Goal: Information Seeking & Learning: Find specific fact

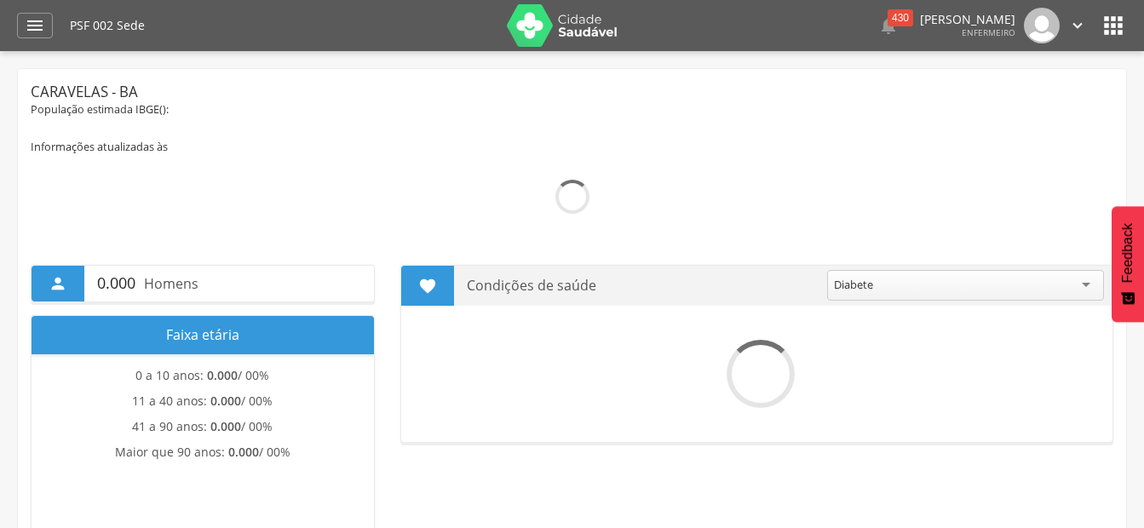
click at [40, 37] on div "" at bounding box center [35, 26] width 36 height 26
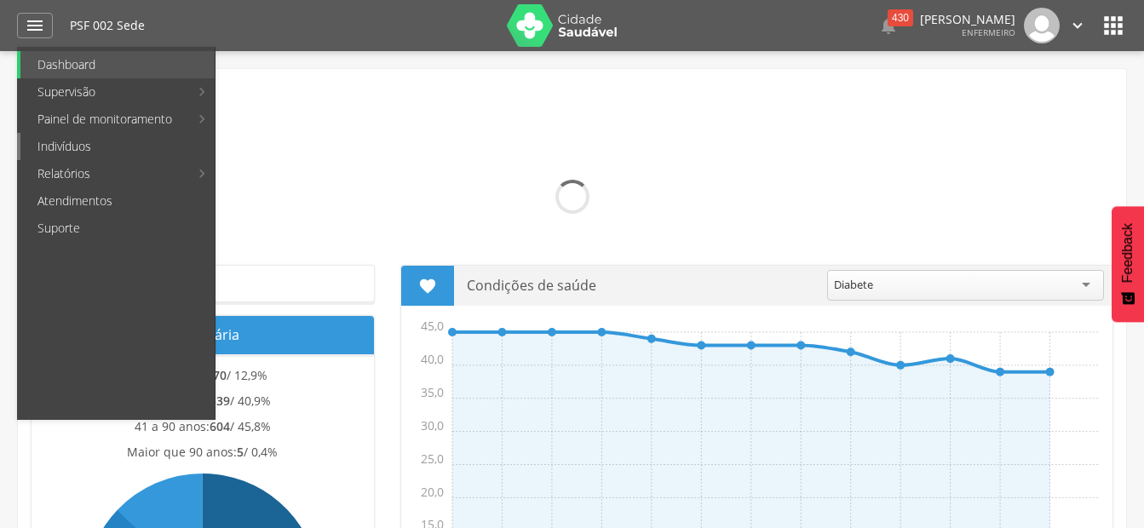
click at [83, 152] on link "Indivíduos" at bounding box center [117, 146] width 194 height 27
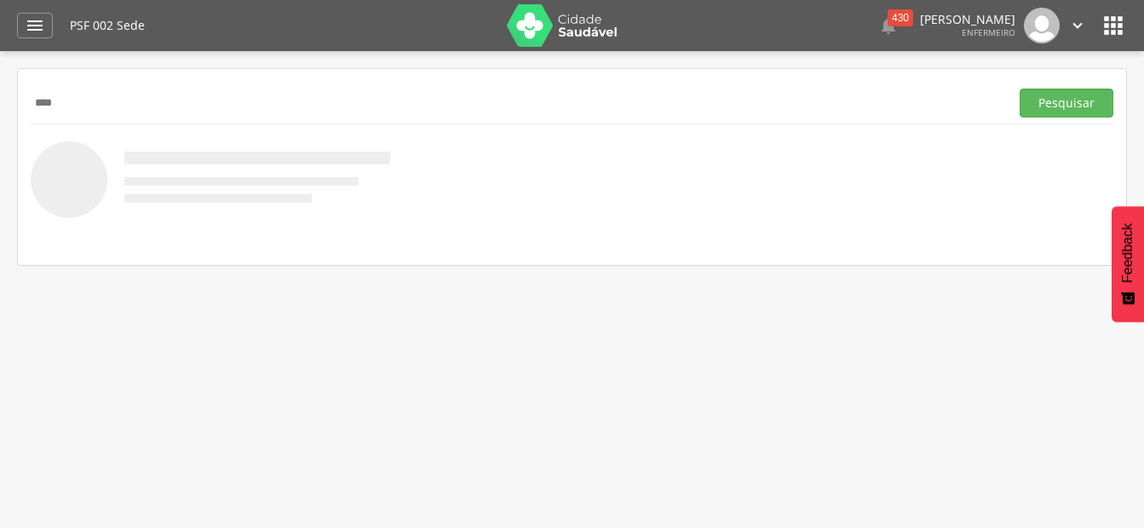
type input "****"
click at [1020, 89] on button "Pesquisar" at bounding box center [1067, 103] width 94 height 29
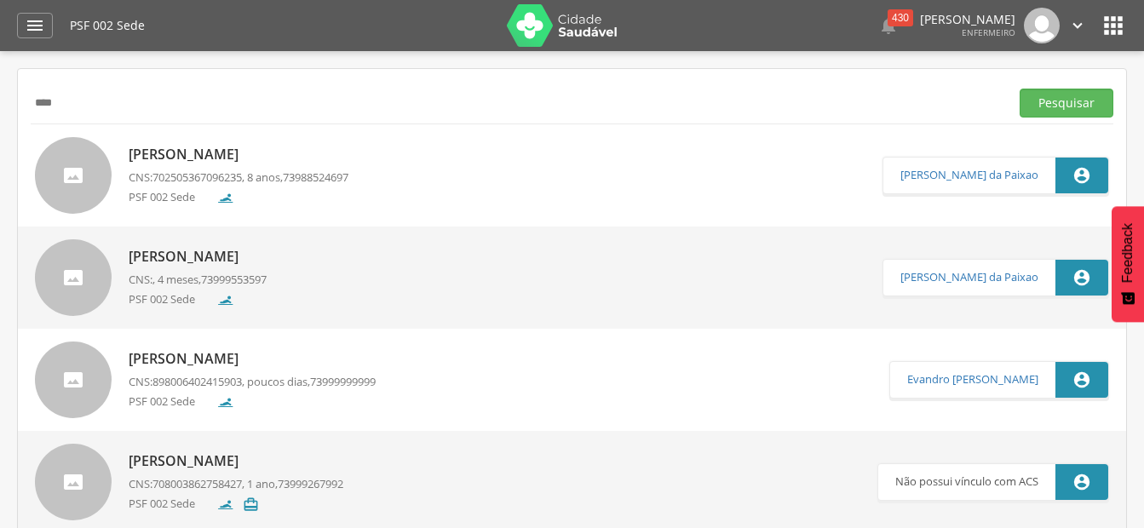
scroll to position [53, 0]
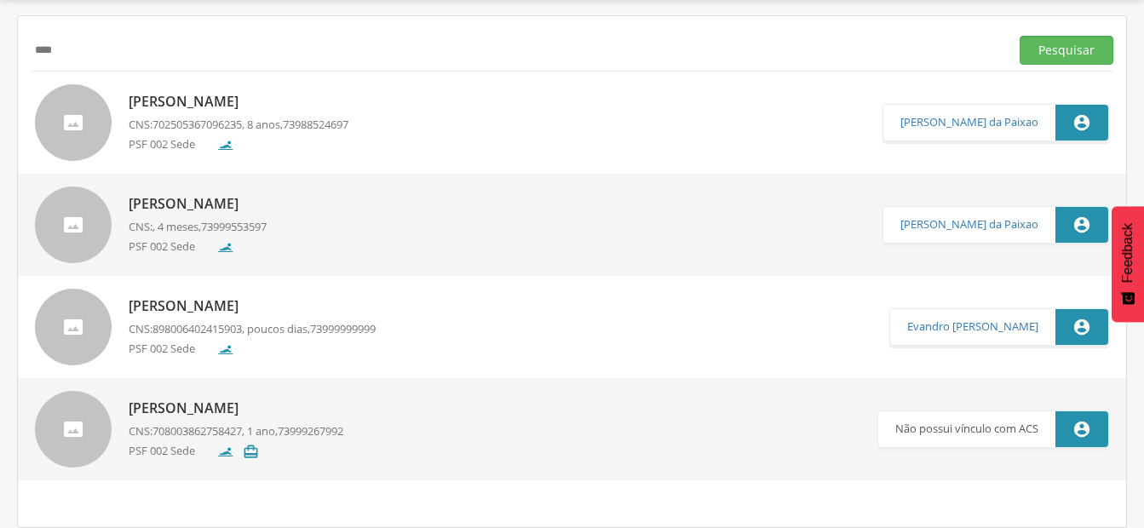
click at [243, 299] on p "[PERSON_NAME]" at bounding box center [252, 307] width 247 height 20
type input "**********"
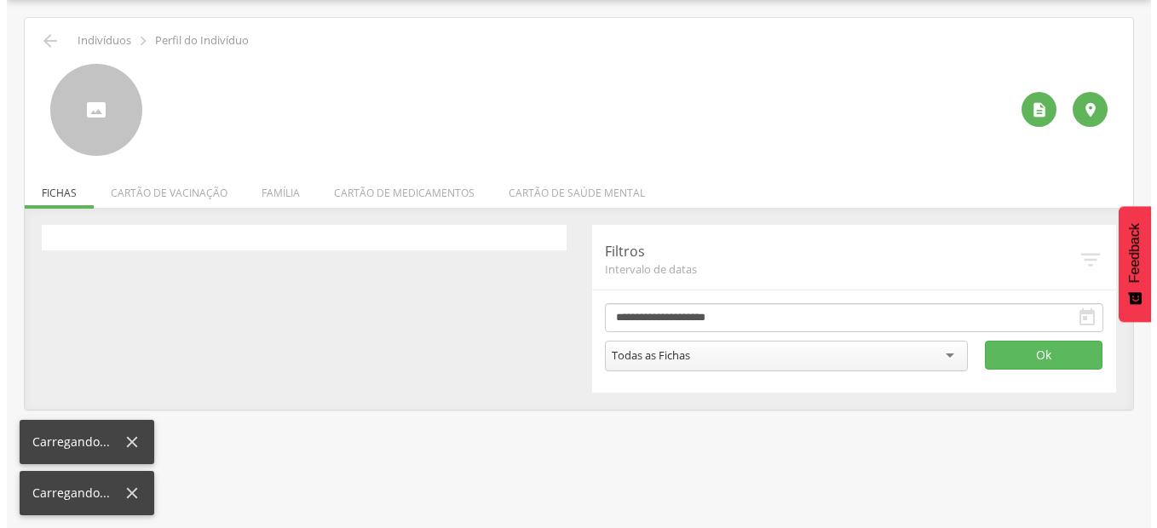
scroll to position [51, 0]
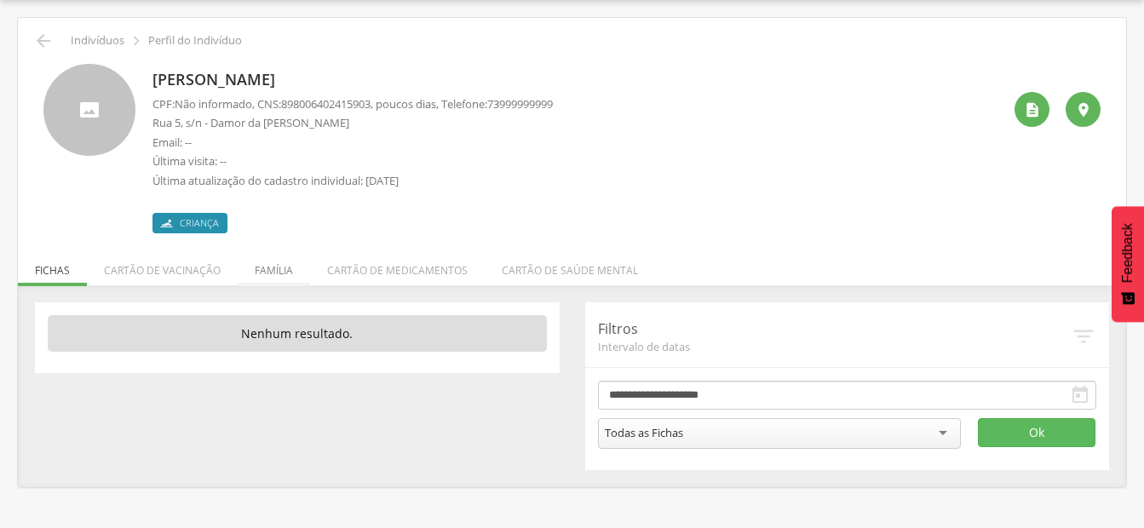
click at [270, 262] on li "Família" at bounding box center [274, 266] width 72 height 40
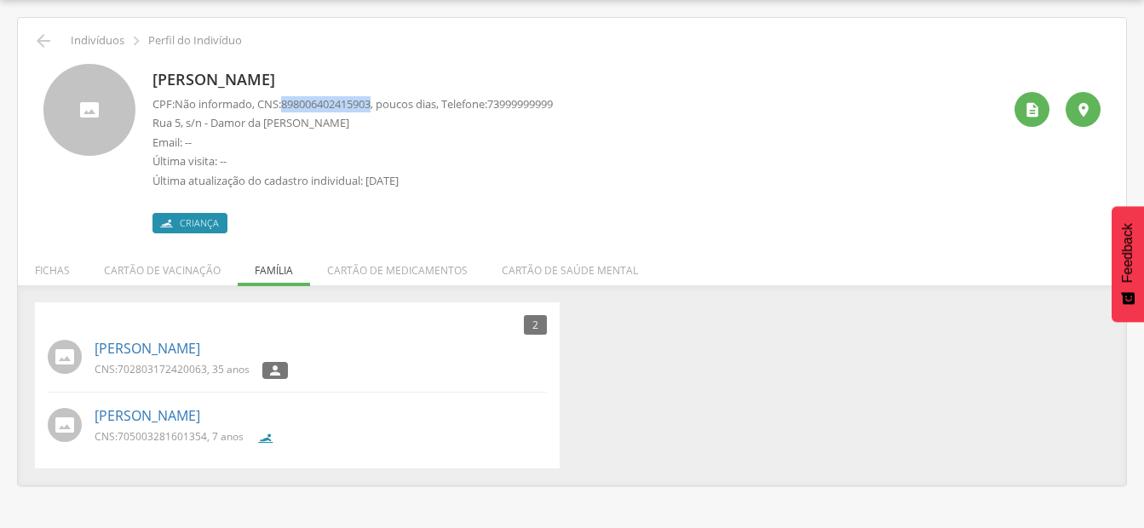
drag, startPoint x: 288, startPoint y: 104, endPoint x: 382, endPoint y: 101, distance: 93.8
click at [382, 101] on p "CPF: Não informado , CNS: 898006402415903 , poucos dias, Telefone: [PHONE_NUMBE…" at bounding box center [353, 104] width 401 height 16
copy span "898006402415903"
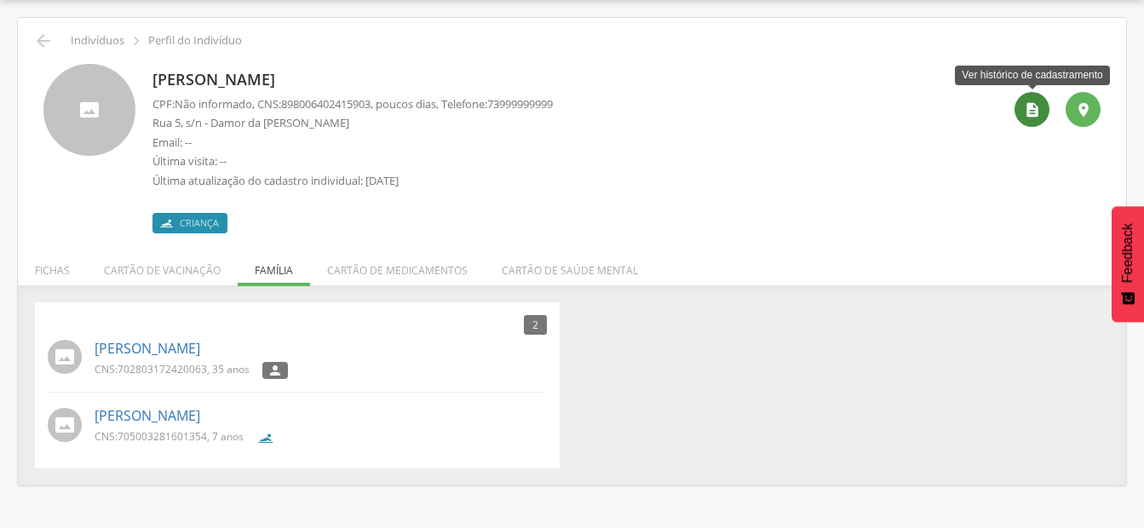
click at [1042, 119] on div "" at bounding box center [1032, 109] width 35 height 35
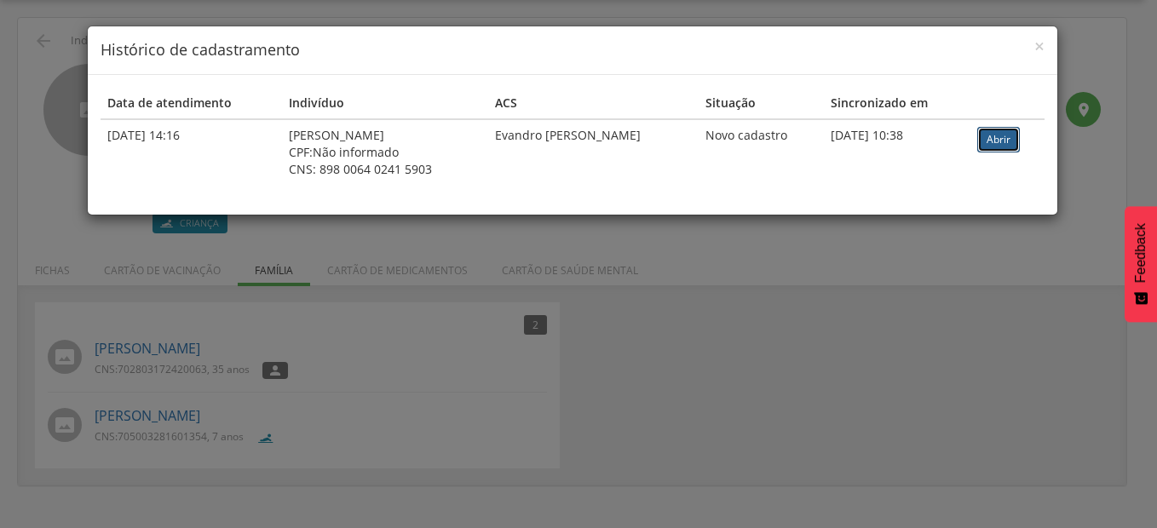
click at [1015, 141] on link "Abrir" at bounding box center [998, 140] width 43 height 26
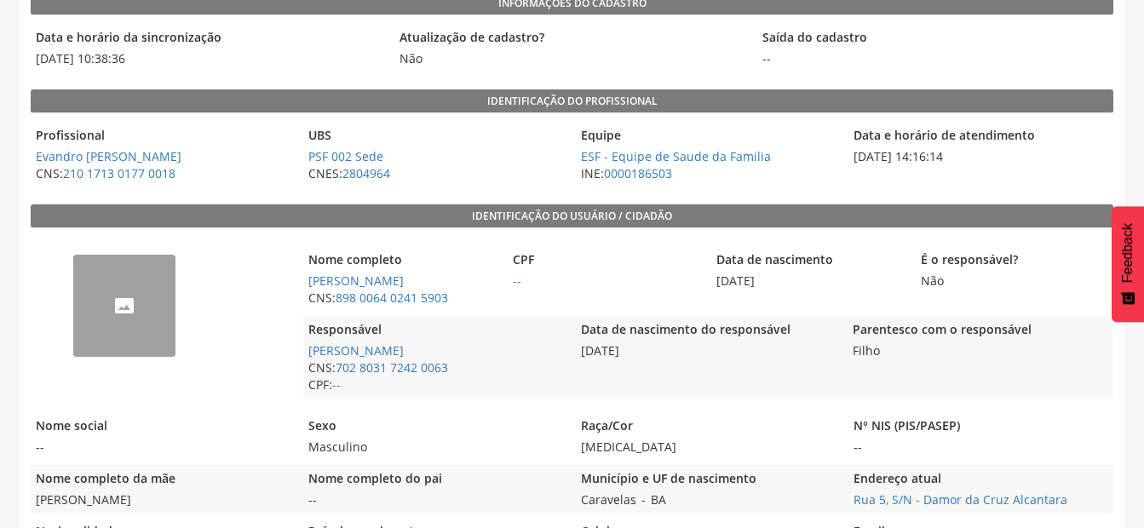
scroll to position [194, 0]
